Goal: Information Seeking & Learning: Find specific fact

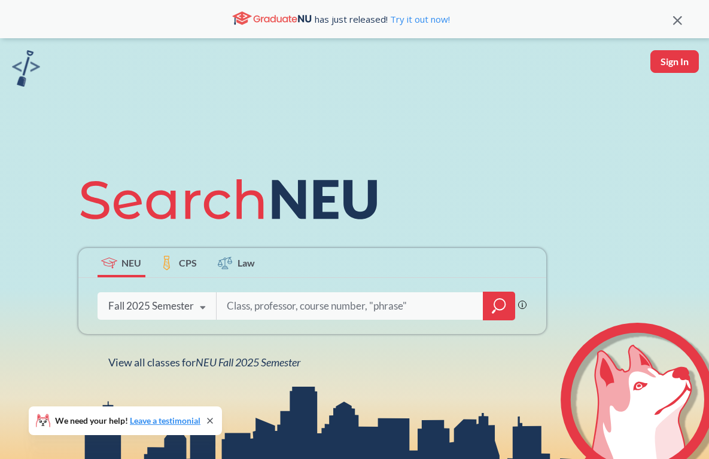
click at [269, 309] on input "search" at bounding box center [350, 306] width 249 height 25
type input "business of enterntainment"
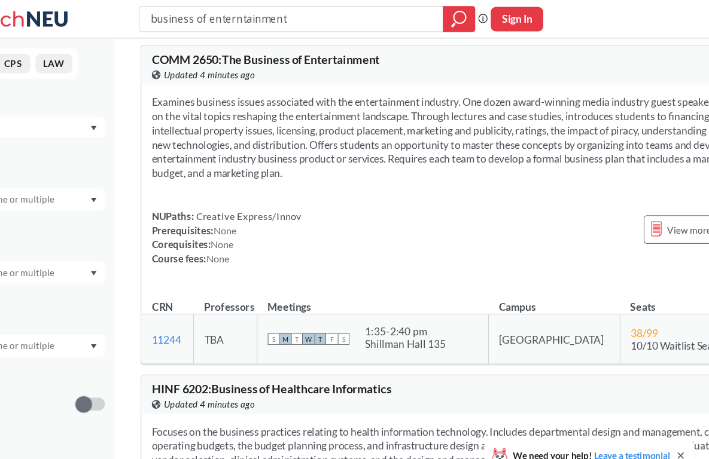
scroll to position [623, 0]
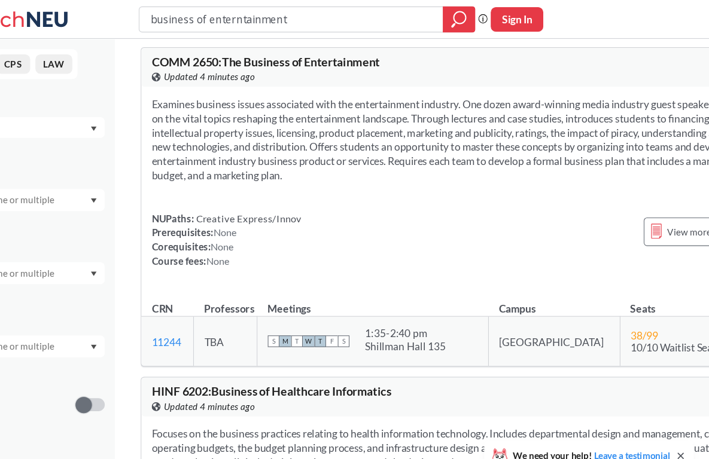
click at [240, 63] on span "COMM 2650 : The Business of Entertainment" at bounding box center [299, 56] width 211 height 13
copy span "2650"
